Goal: Check status: Check status

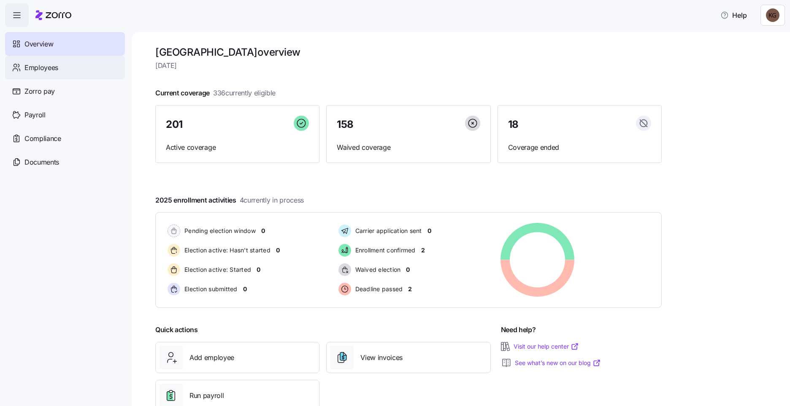
click at [56, 63] on span "Employees" at bounding box center [41, 67] width 34 height 11
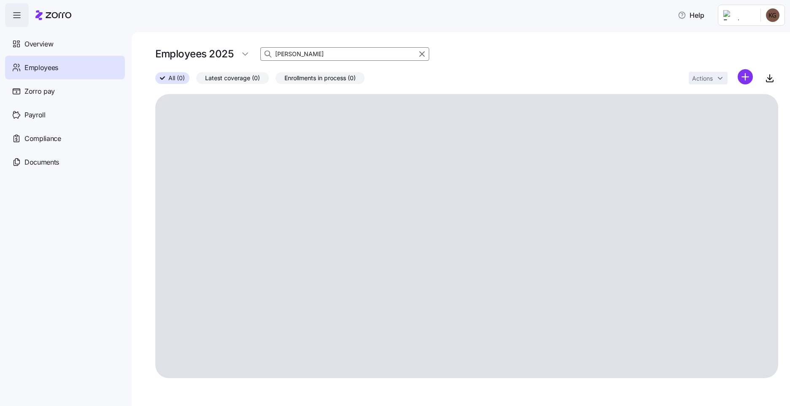
click at [263, 57] on div "[PERSON_NAME]" at bounding box center [344, 53] width 169 height 13
click at [286, 53] on input "[PERSON_NAME]" at bounding box center [344, 53] width 169 height 13
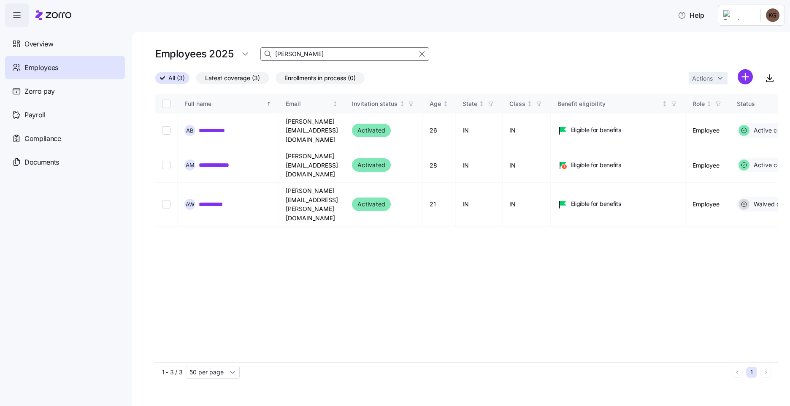
click at [297, 53] on input "[PERSON_NAME]" at bounding box center [344, 53] width 169 height 13
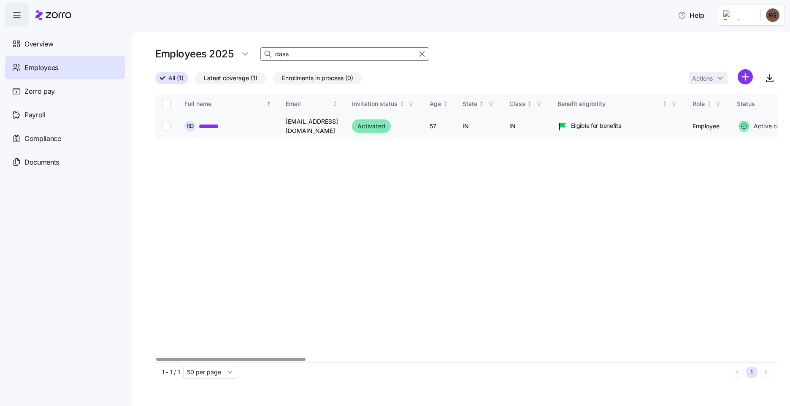
type input "daas"
click at [219, 125] on link "*********" at bounding box center [213, 126] width 28 height 8
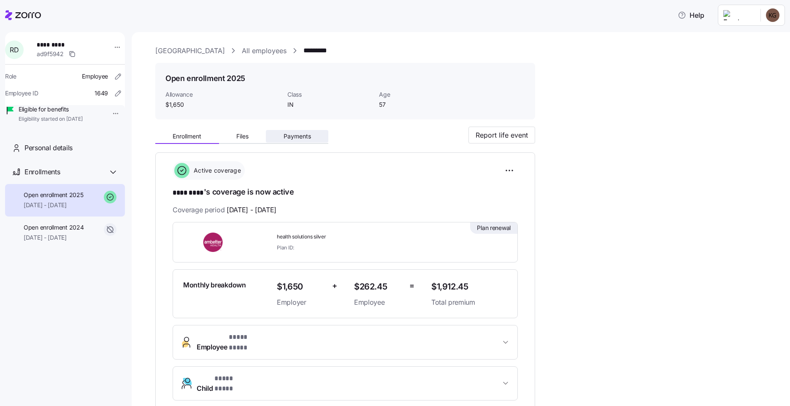
click at [297, 137] on span "Payments" at bounding box center [296, 136] width 27 height 6
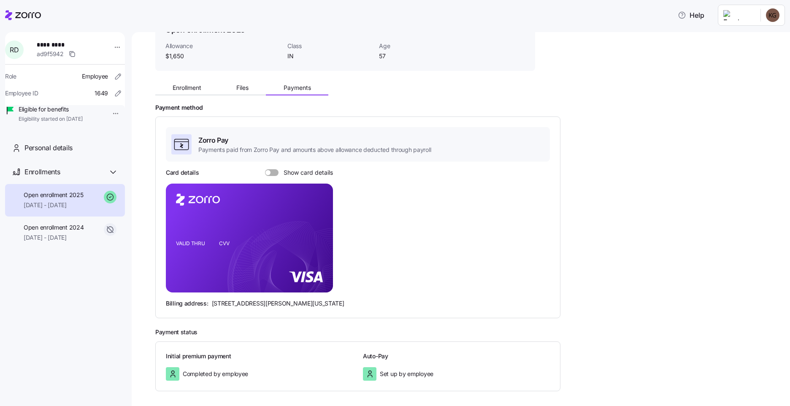
scroll to position [84, 0]
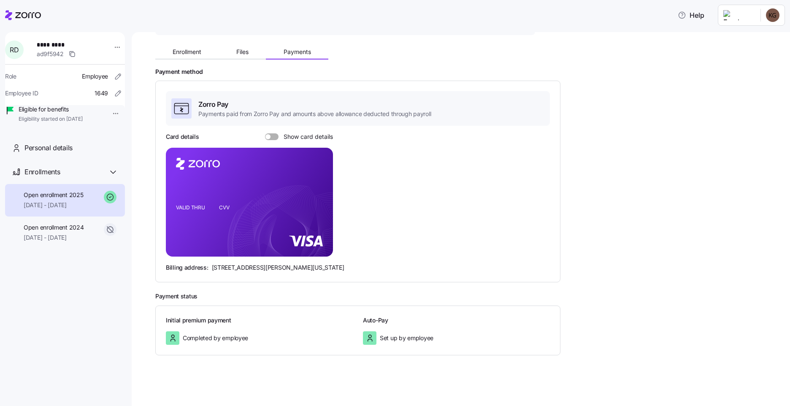
click at [439, 338] on div "Set up by employee" at bounding box center [456, 337] width 187 height 13
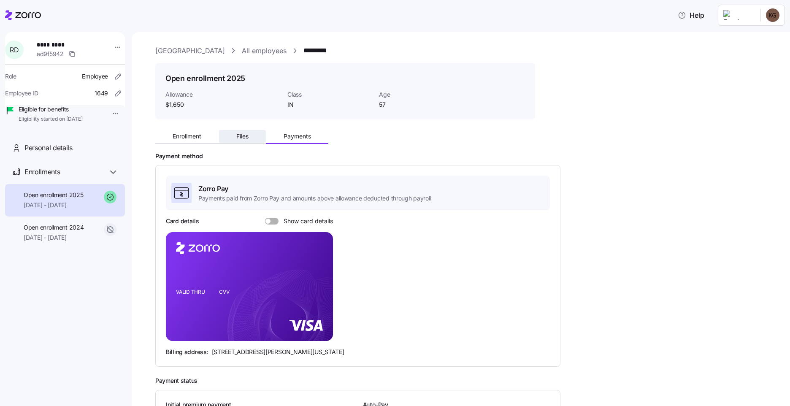
click at [248, 135] on span "Files" at bounding box center [242, 136] width 12 height 6
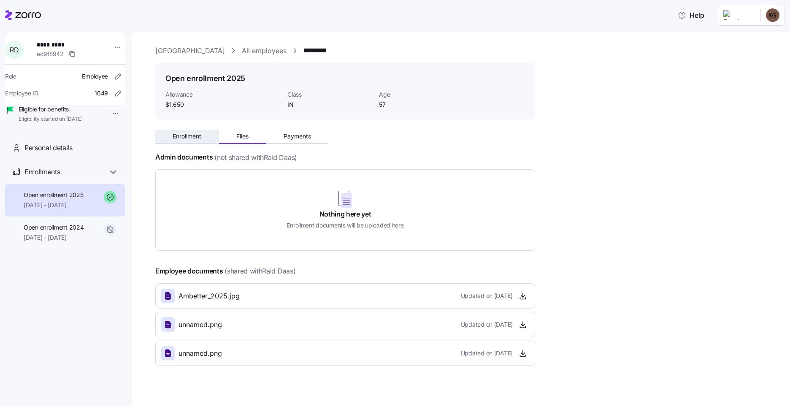
click at [204, 138] on button "Enrollment" at bounding box center [187, 136] width 64 height 13
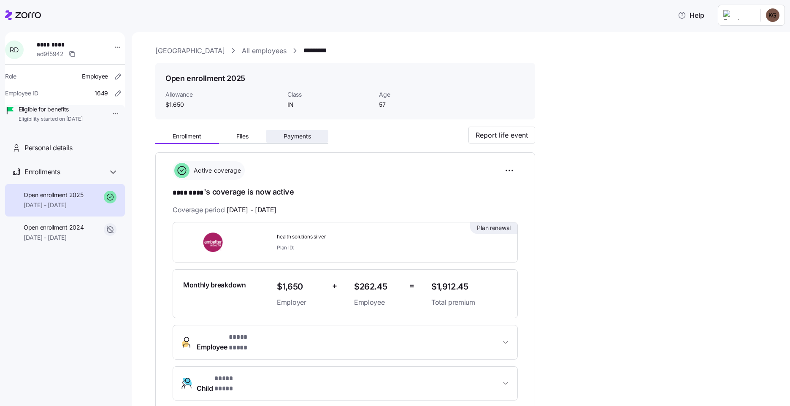
click at [287, 138] on span "Payments" at bounding box center [296, 136] width 27 height 6
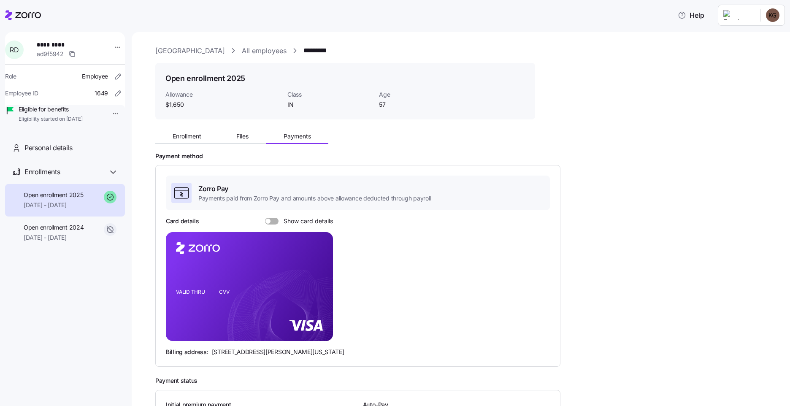
click at [259, 51] on link "All employees" at bounding box center [264, 51] width 45 height 11
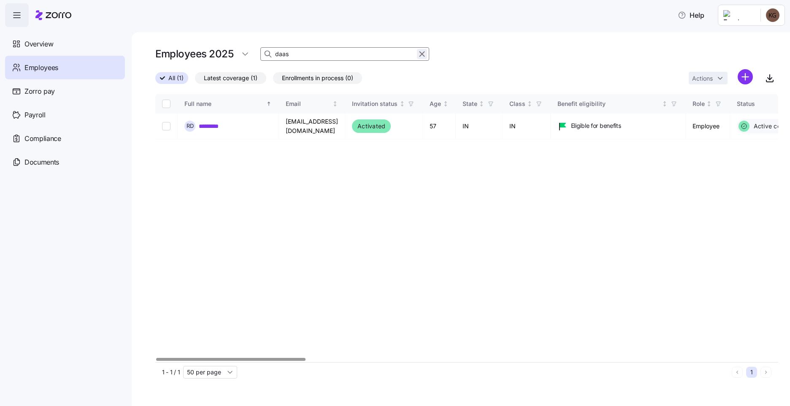
click at [420, 53] on icon "button" at bounding box center [421, 54] width 9 height 10
